Goal: Information Seeking & Learning: Learn about a topic

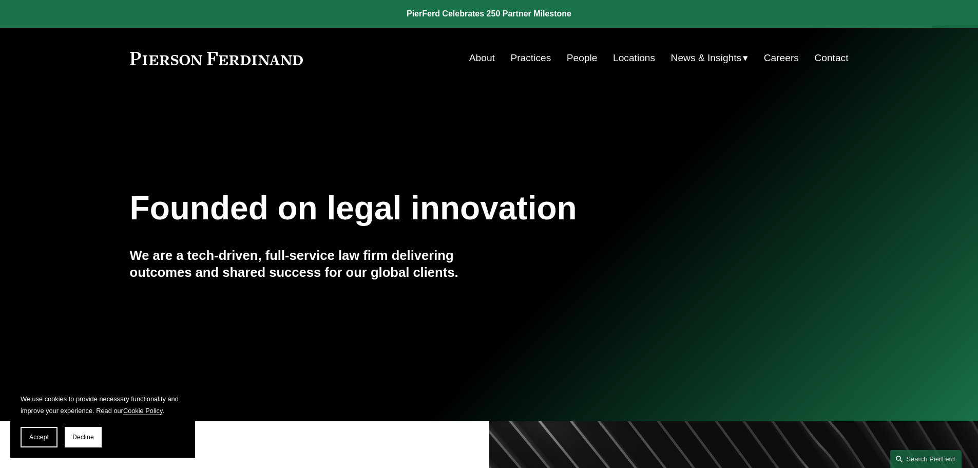
click at [480, 62] on link "About" at bounding box center [482, 58] width 26 height 20
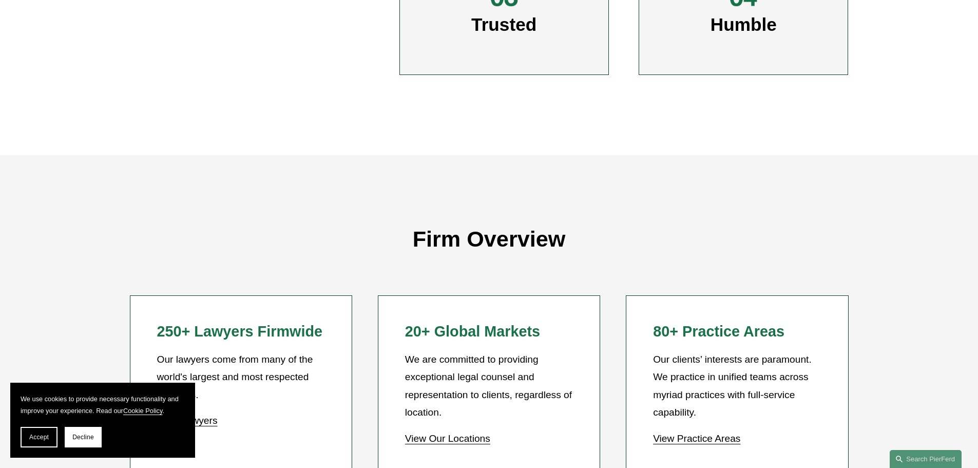
scroll to position [821, 0]
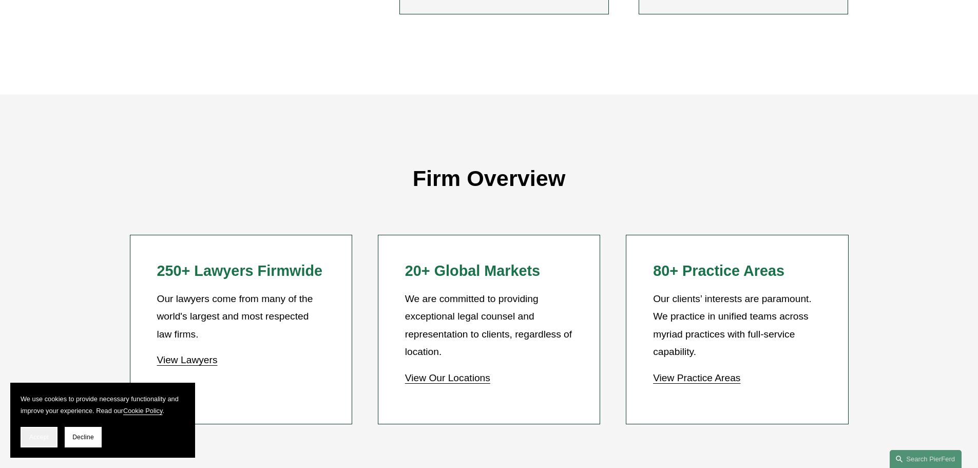
click at [41, 436] on span "Accept" at bounding box center [39, 436] width 20 height 7
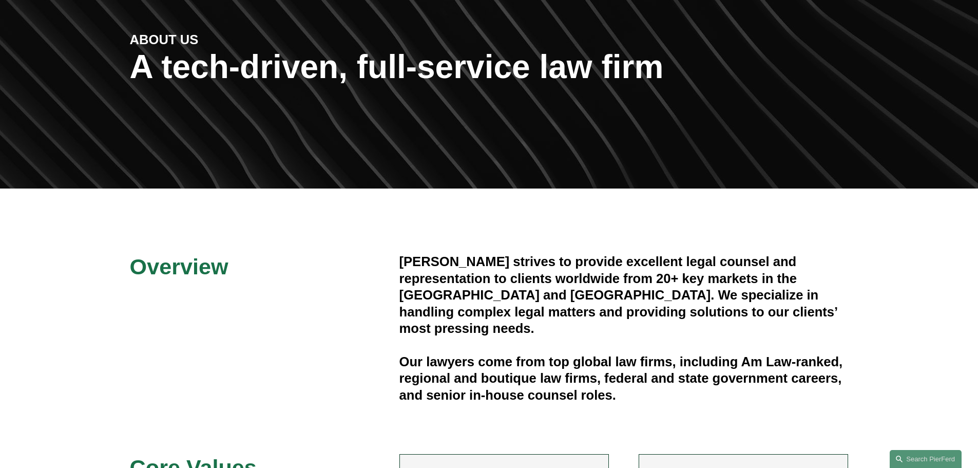
scroll to position [0, 0]
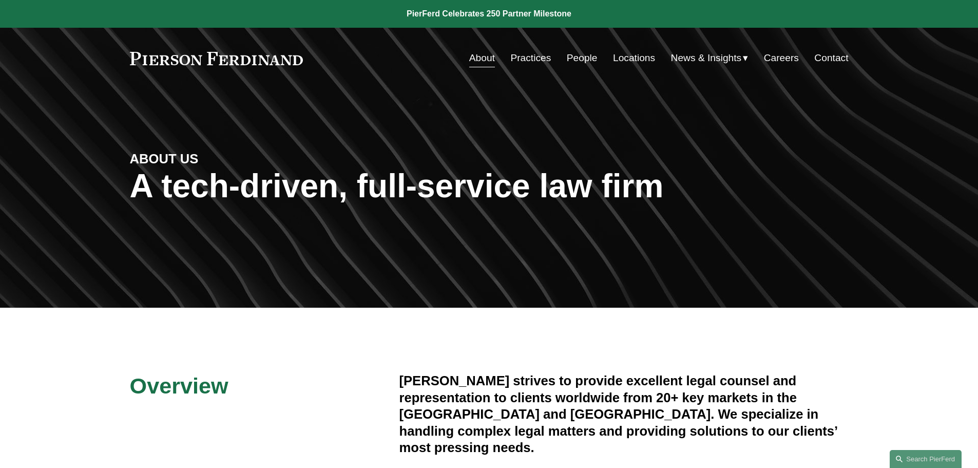
click at [578, 54] on link "People" at bounding box center [582, 58] width 31 height 20
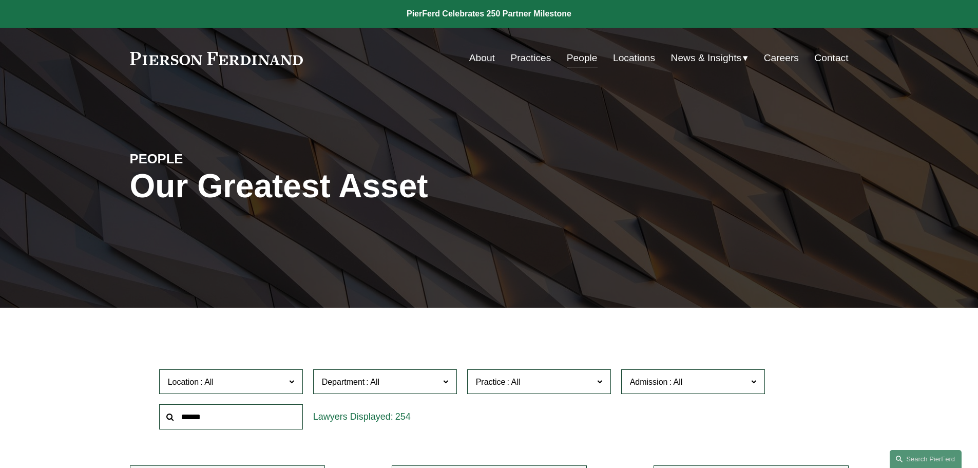
click at [300, 384] on label "Location" at bounding box center [231, 381] width 144 height 25
click at [0, 0] on link "Atlanta" at bounding box center [0, 0] width 0 height 0
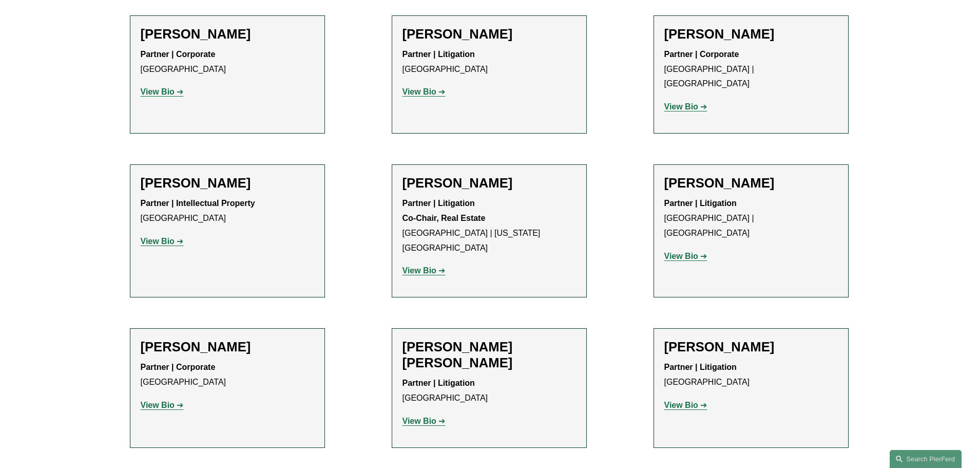
scroll to position [933, 0]
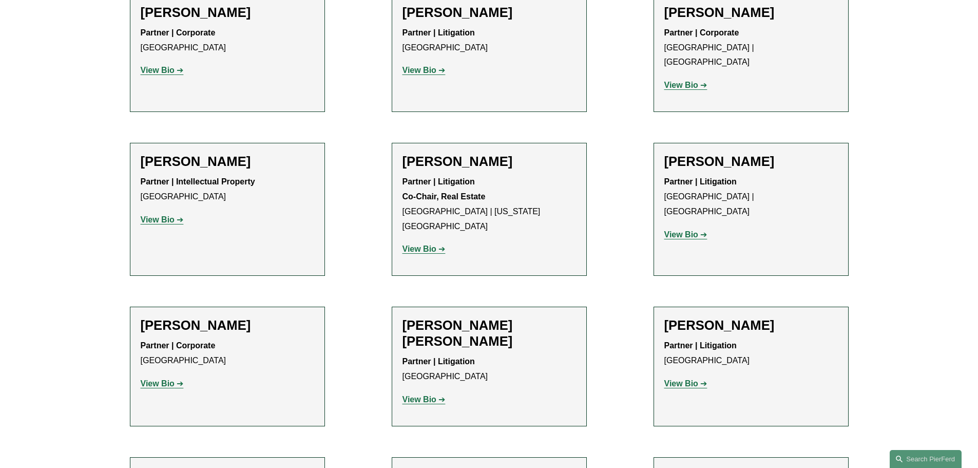
click at [417, 395] on strong "View Bio" at bounding box center [419, 399] width 34 height 9
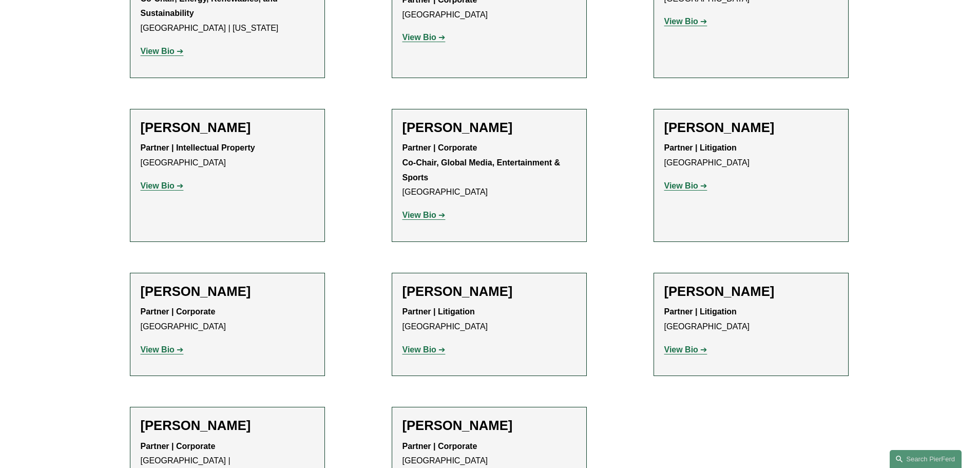
scroll to position [1442, 0]
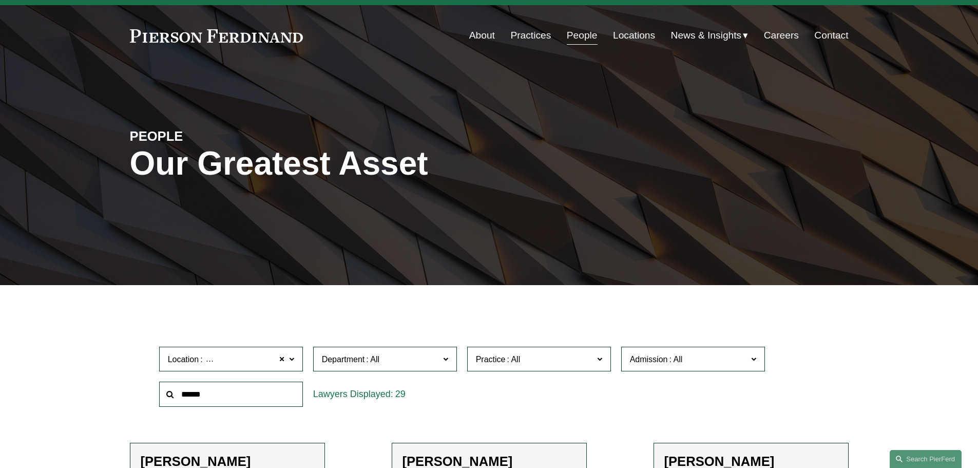
scroll to position [0, 0]
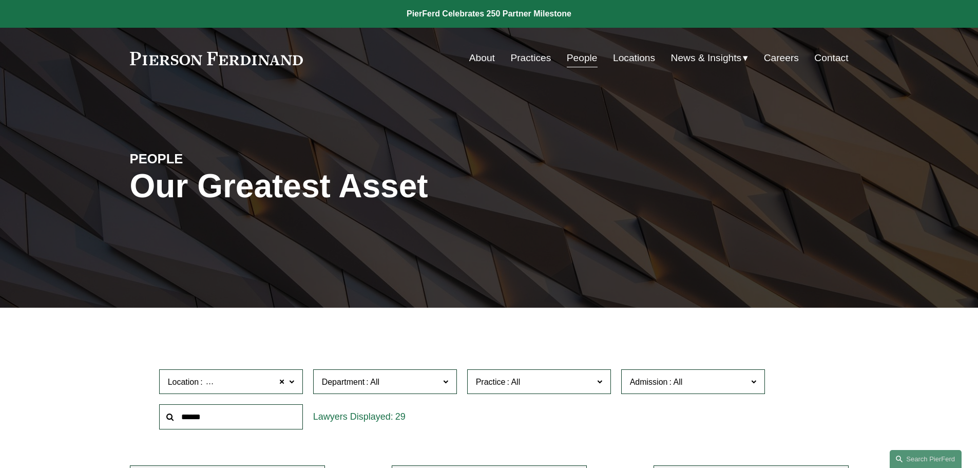
click at [776, 56] on link "Careers" at bounding box center [781, 58] width 35 height 20
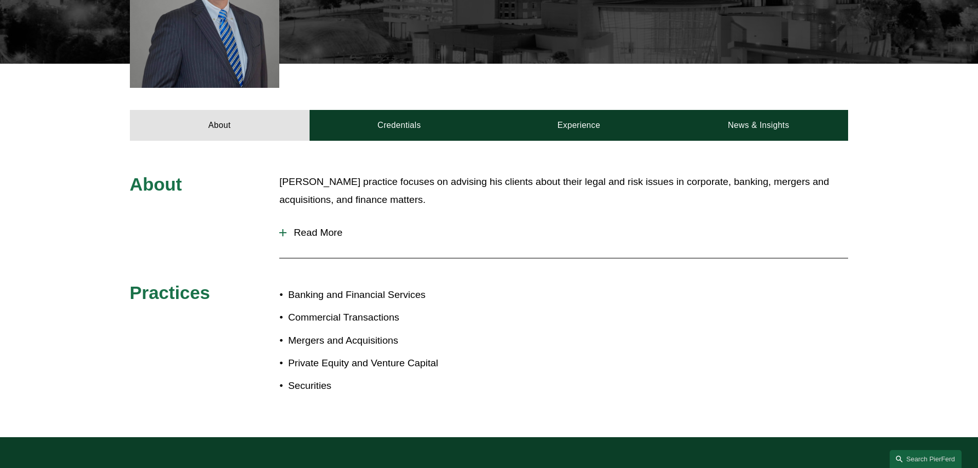
scroll to position [359, 0]
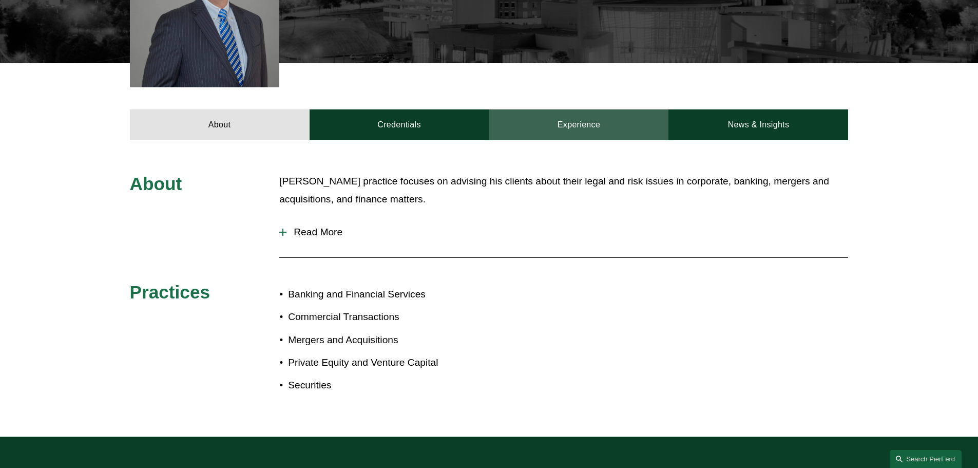
click at [555, 109] on link "Experience" at bounding box center [579, 124] width 180 height 31
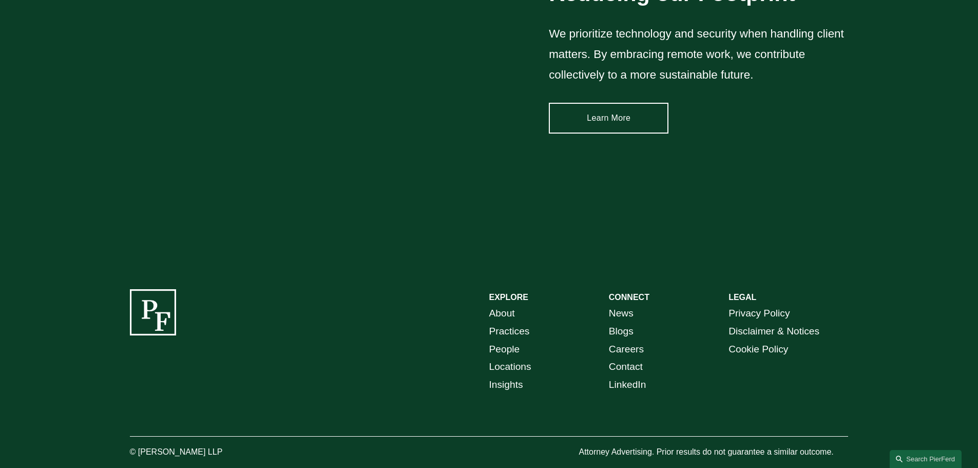
scroll to position [1564, 0]
